Goal: Task Accomplishment & Management: Use online tool/utility

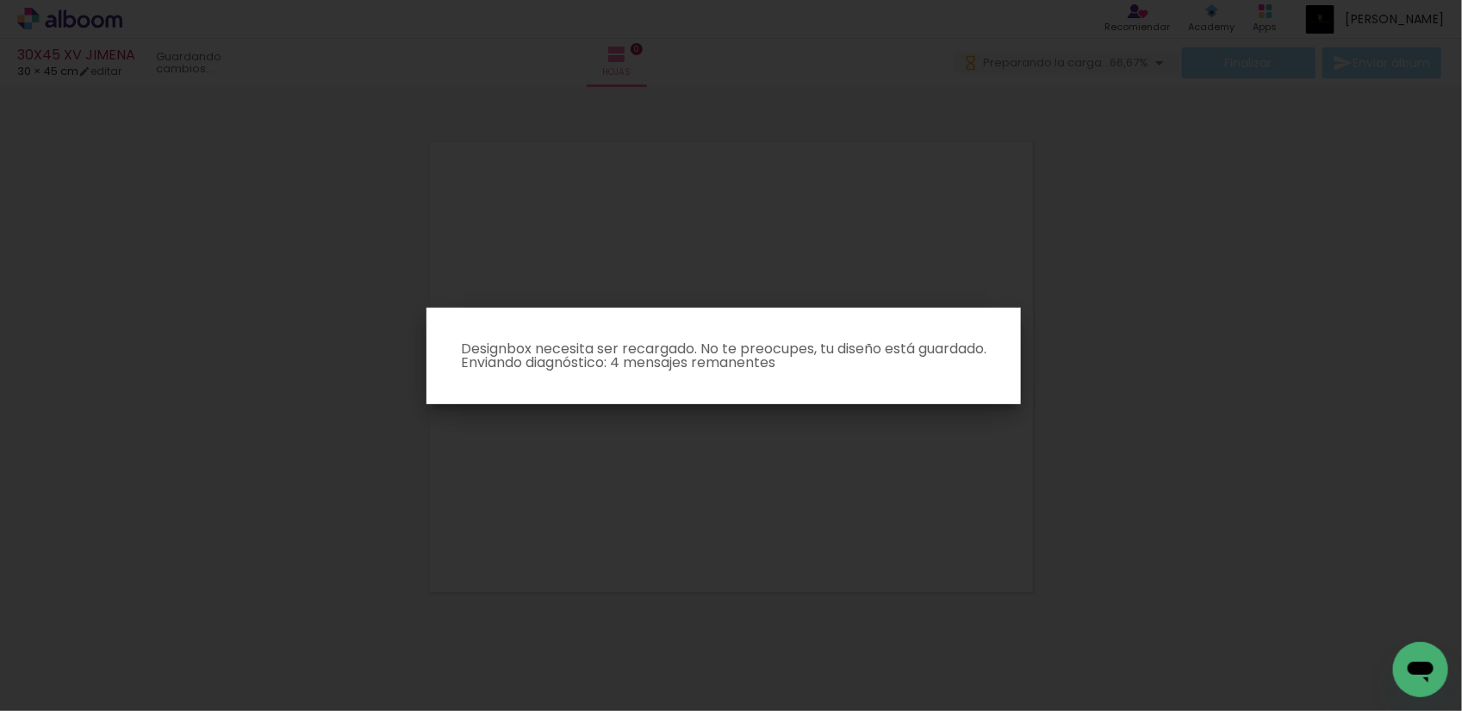
scroll to position [22, 0]
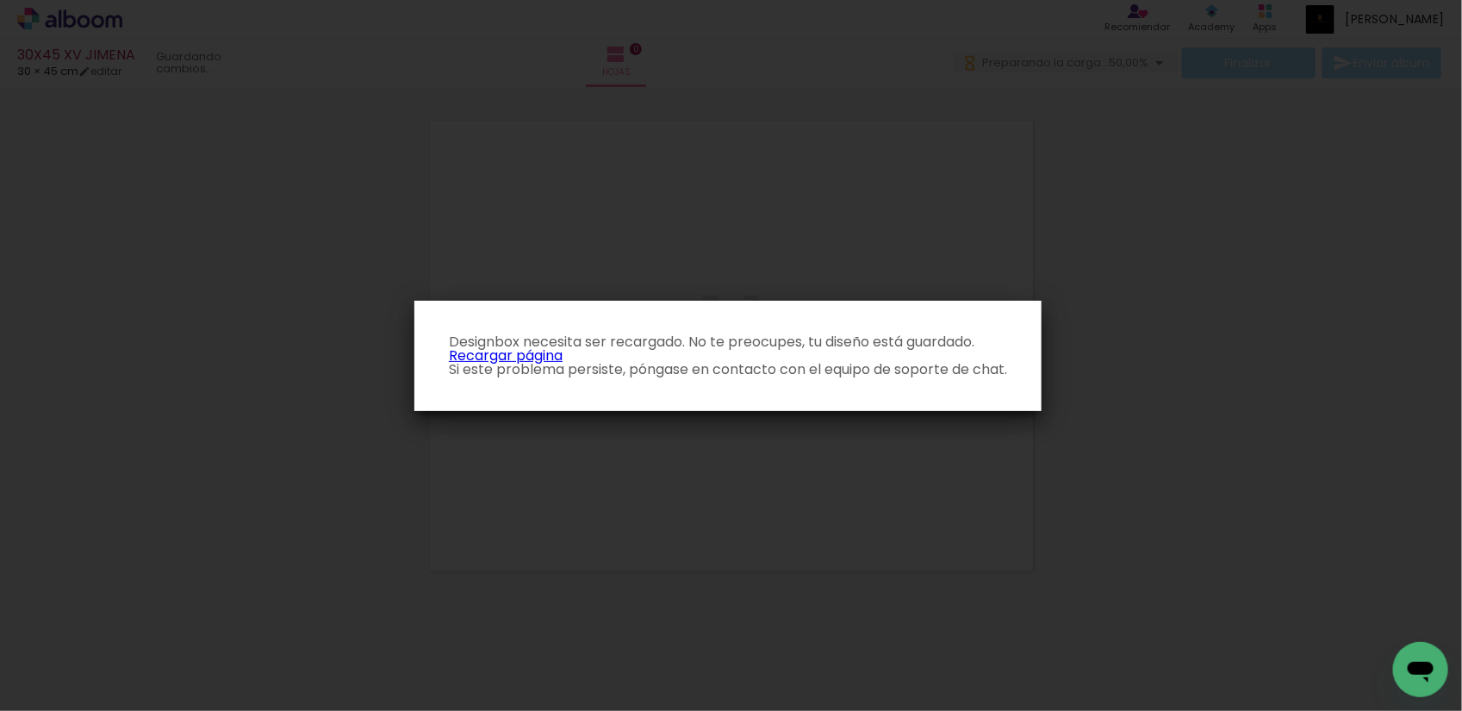
click at [526, 347] on link "Recargar página" at bounding box center [506, 356] width 114 height 20
